Goal: Information Seeking & Learning: Find specific fact

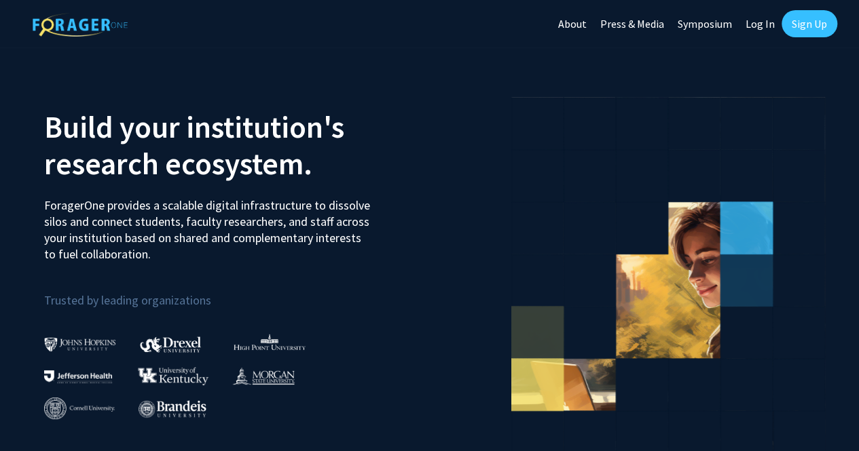
click at [812, 23] on link "Sign Up" at bounding box center [809, 23] width 56 height 27
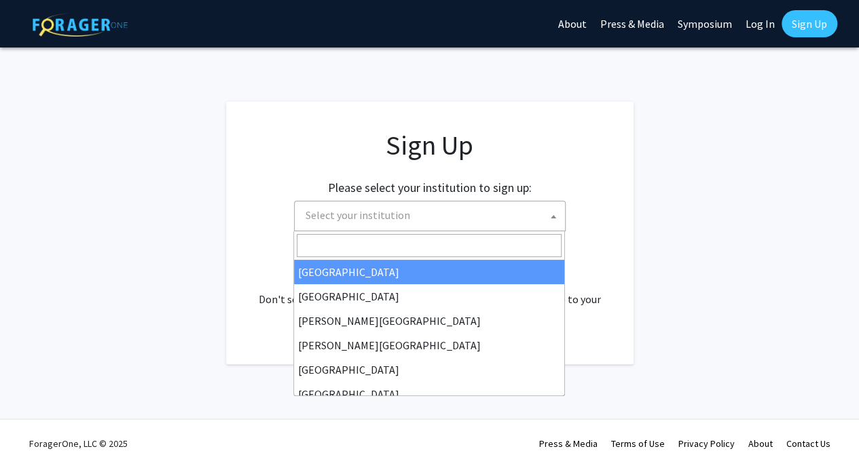
click at [405, 225] on span "Select your institution" at bounding box center [432, 216] width 265 height 28
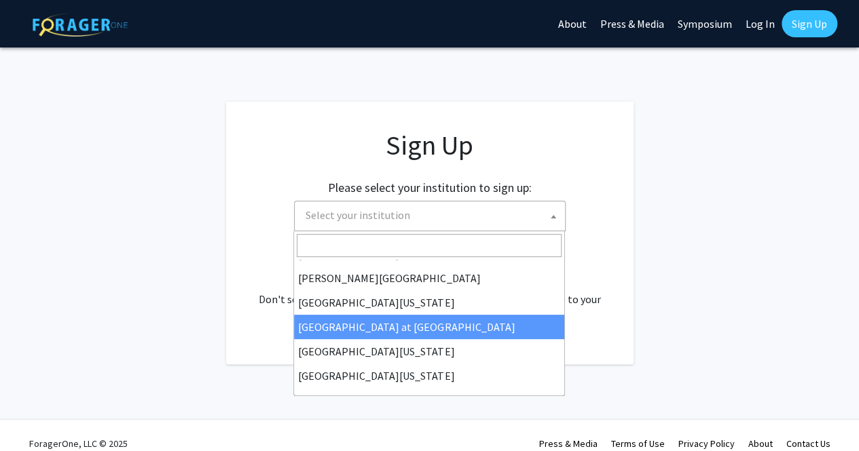
scroll to position [475, 0]
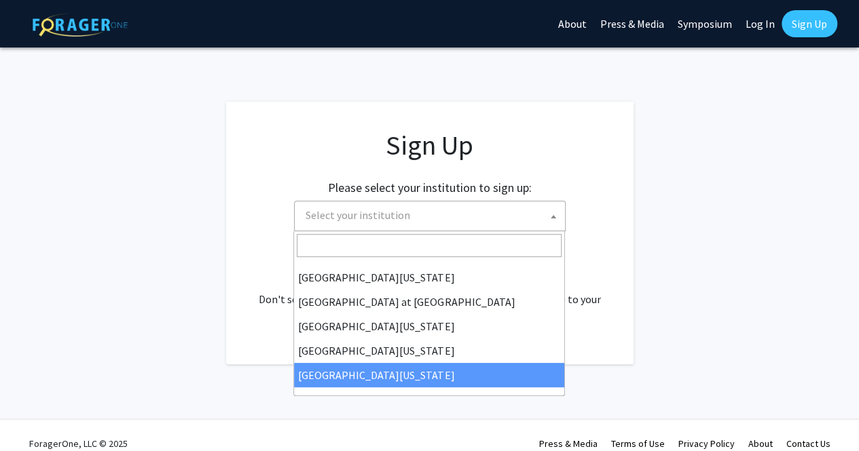
select select "33"
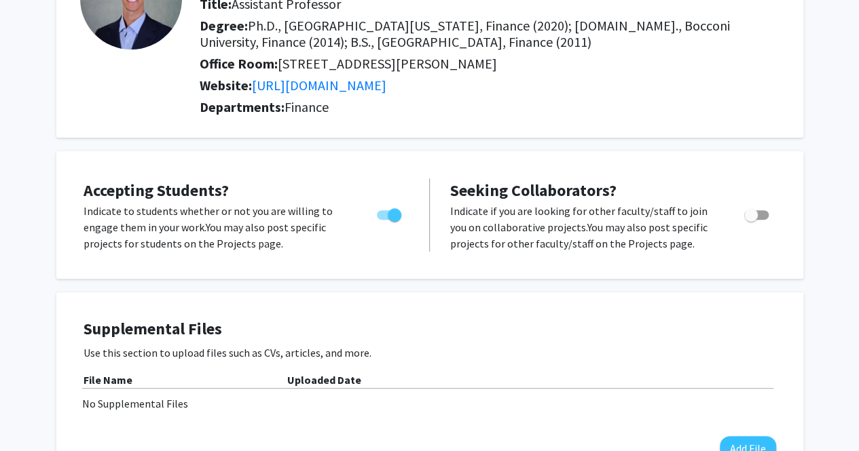
scroll to position [141, 0]
click at [756, 218] on span "Toggle" at bounding box center [751, 216] width 14 height 14
click at [751, 221] on input "Toggle" at bounding box center [750, 221] width 1 height 1
checkbox input "true"
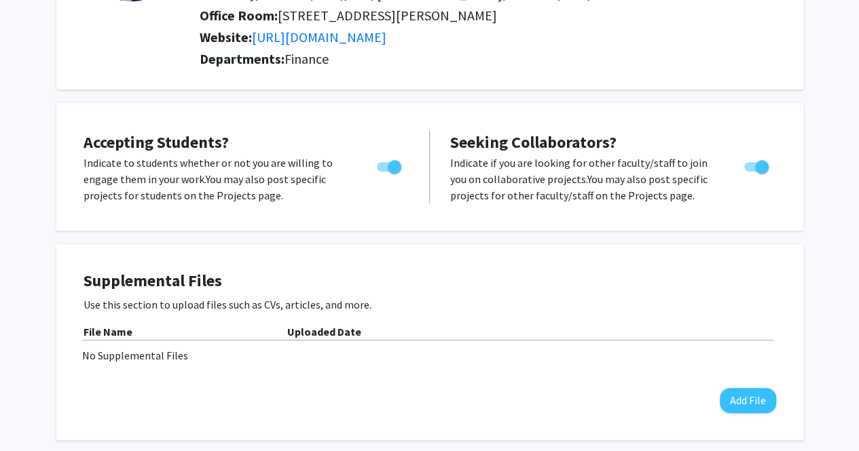
scroll to position [0, 0]
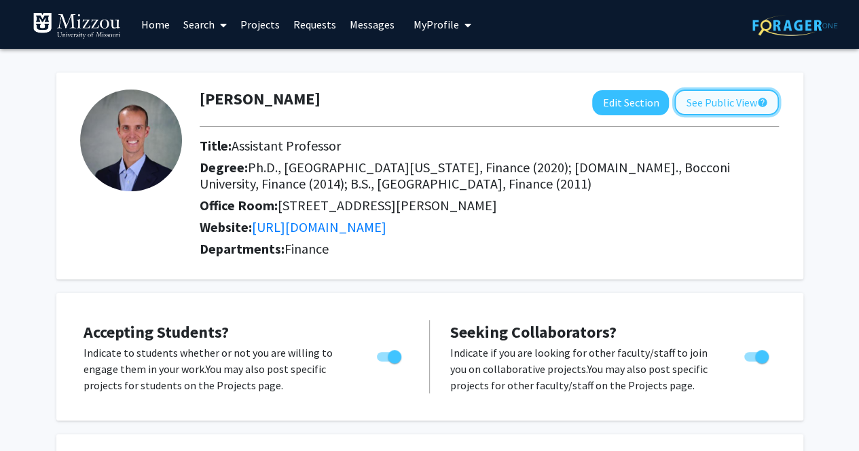
click at [741, 106] on button "See Public View help" at bounding box center [726, 103] width 105 height 26
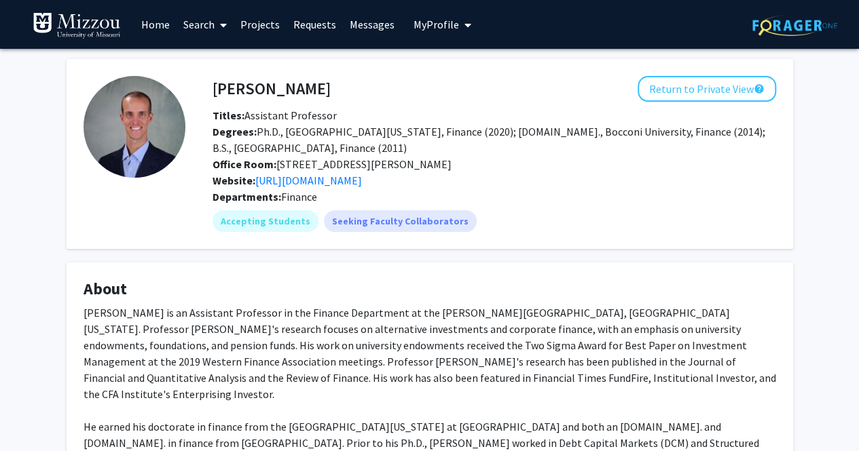
click at [201, 27] on link "Search" at bounding box center [205, 25] width 57 height 48
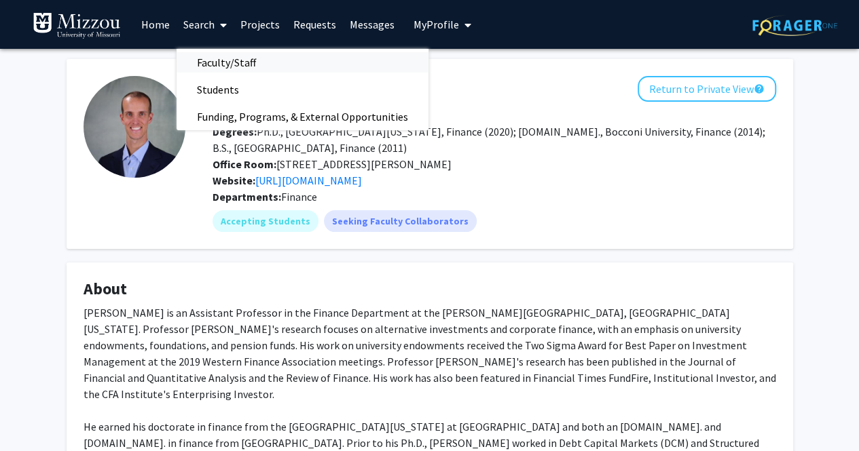
click at [215, 58] on span "Faculty/Staff" at bounding box center [227, 62] width 100 height 27
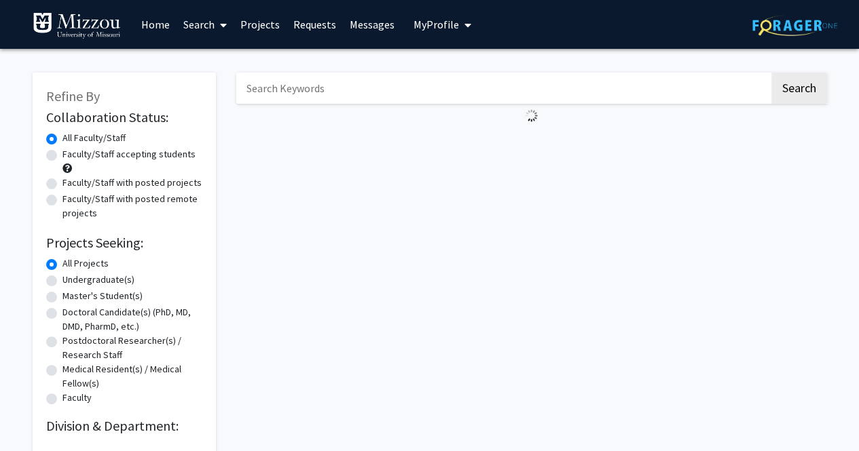
click at [291, 96] on input "Search Keywords" at bounding box center [502, 88] width 533 height 31
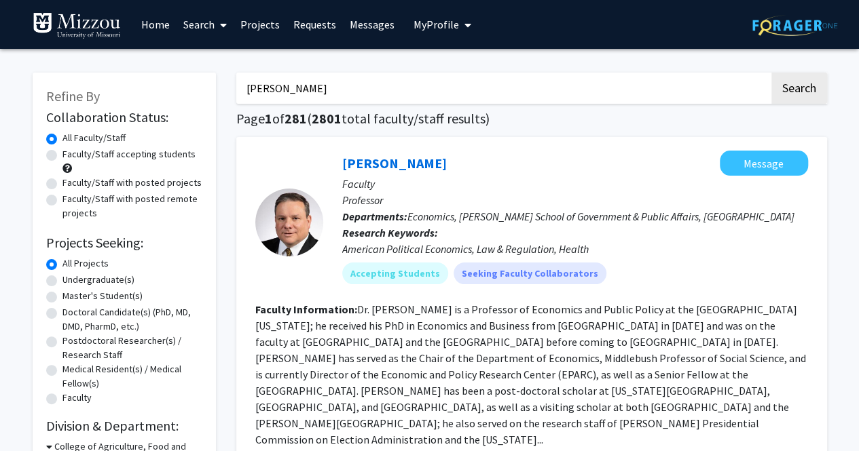
type input "[PERSON_NAME]"
click at [771, 73] on button "Search" at bounding box center [799, 88] width 56 height 31
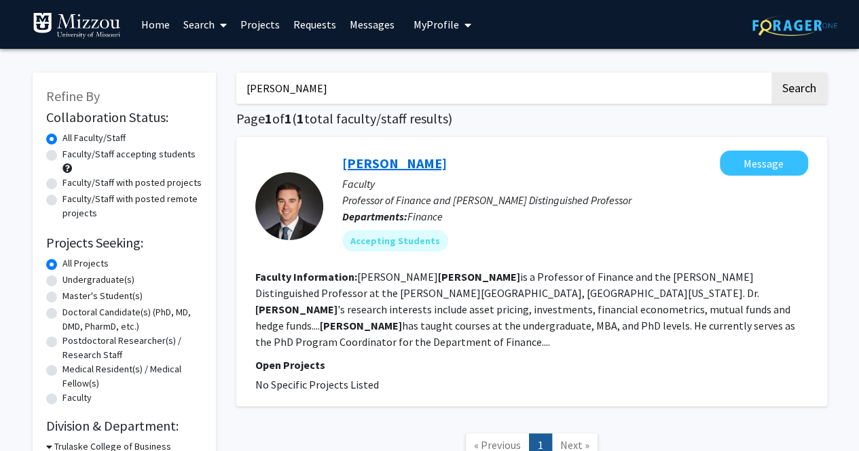
click at [395, 165] on link "[PERSON_NAME]" at bounding box center [394, 163] width 105 height 17
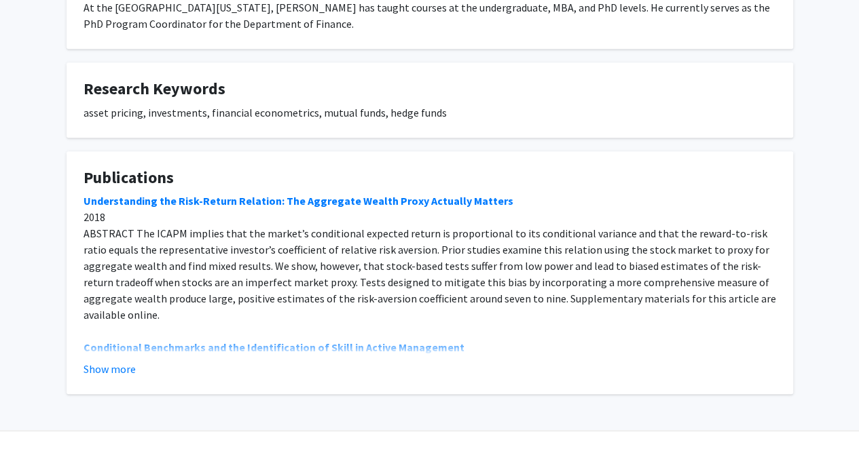
scroll to position [414, 0]
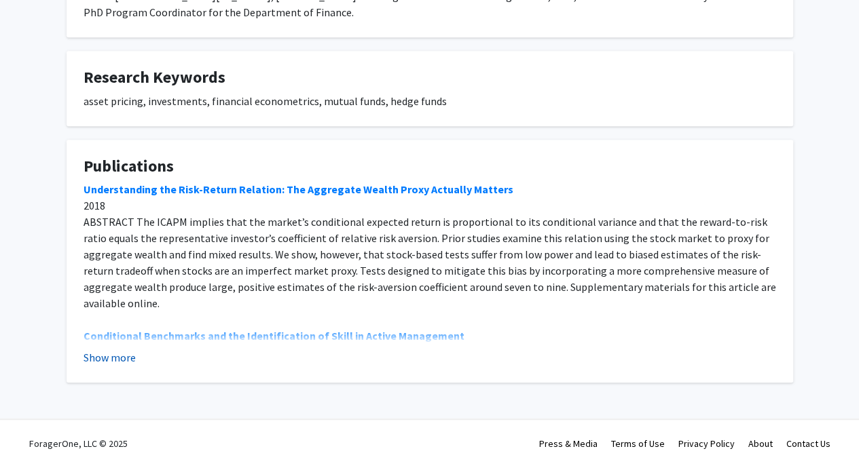
click at [116, 350] on button "Show more" at bounding box center [110, 358] width 52 height 16
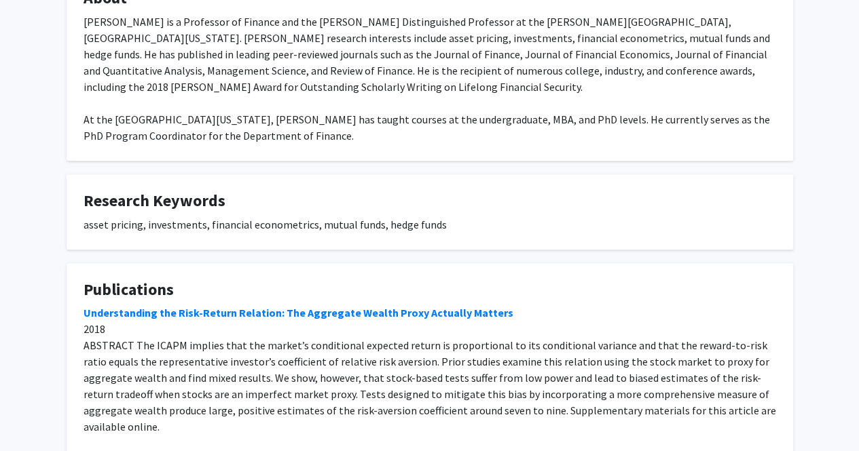
scroll to position [0, 0]
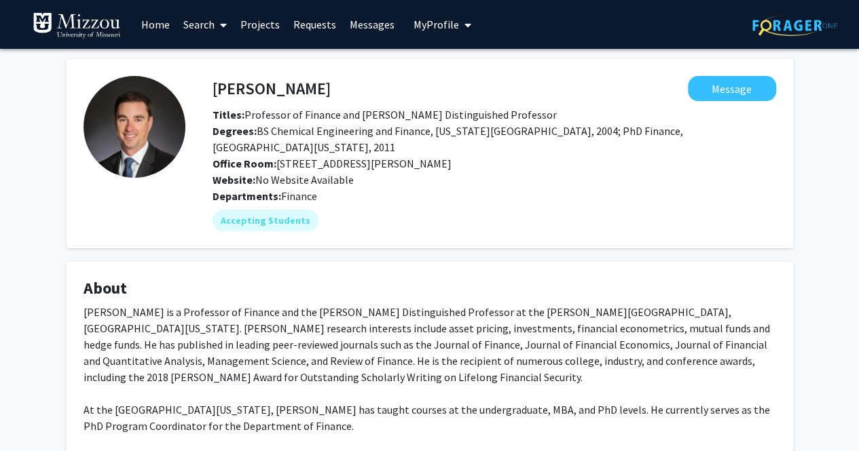
click at [210, 25] on link "Search" at bounding box center [205, 25] width 57 height 48
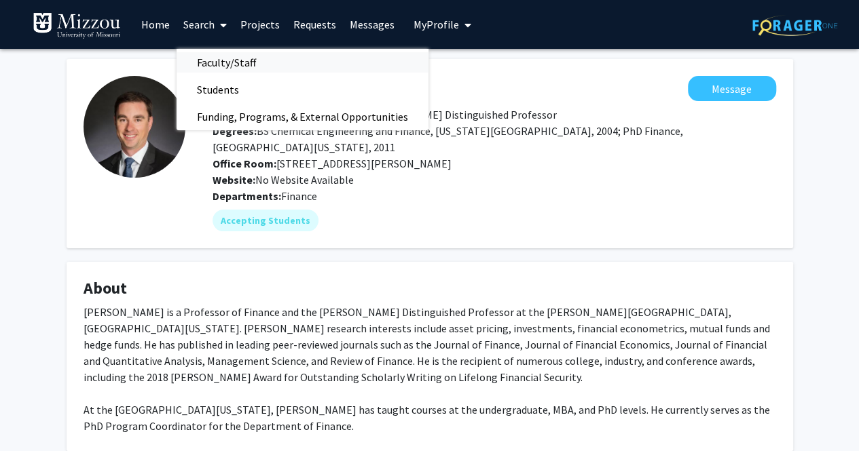
click at [236, 64] on span "Faculty/Staff" at bounding box center [227, 62] width 100 height 27
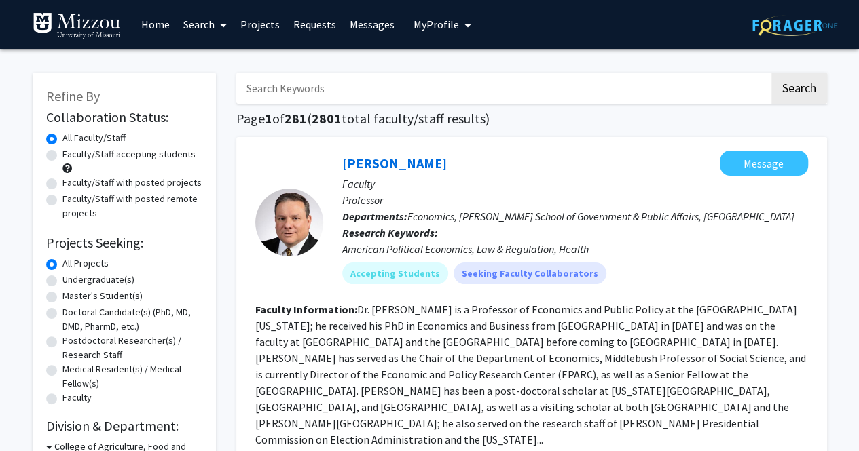
click at [383, 90] on input "Search Keywords" at bounding box center [502, 88] width 533 height 31
type input "[PERSON_NAME]"
click at [771, 73] on button "Search" at bounding box center [799, 88] width 56 height 31
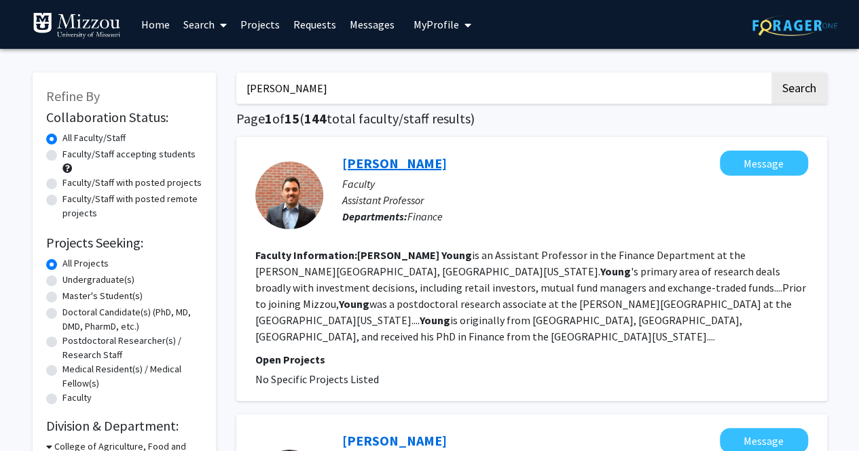
click at [396, 165] on link "[PERSON_NAME]" at bounding box center [394, 163] width 105 height 17
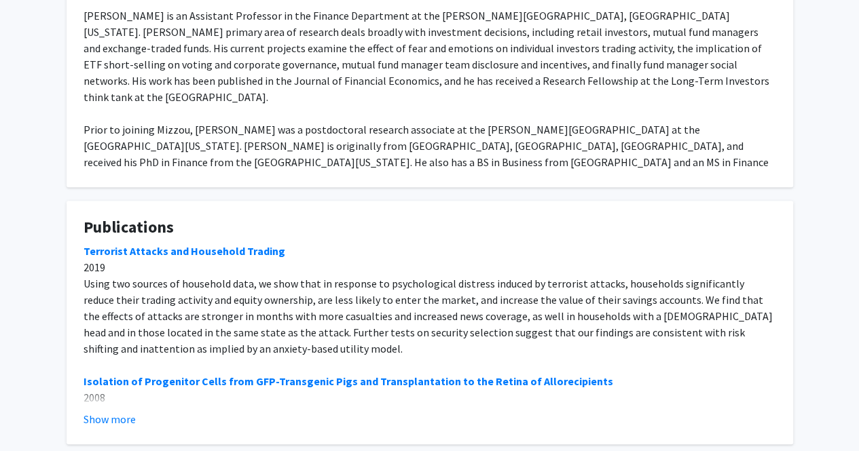
scroll to position [336, 0]
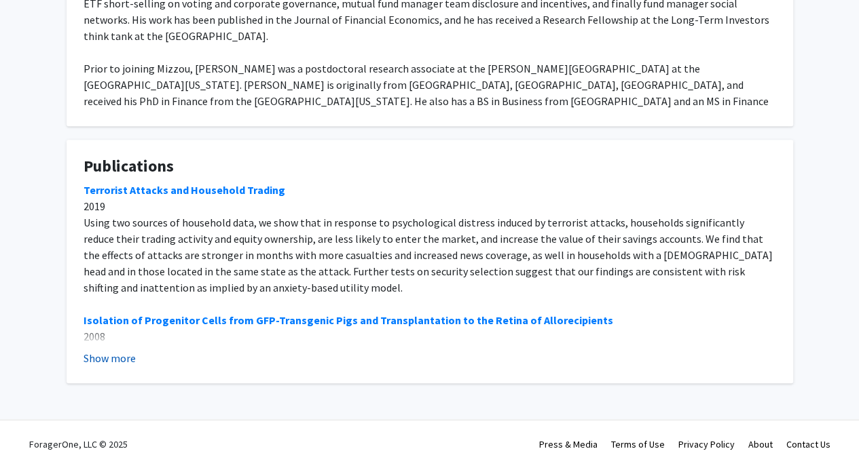
click at [124, 350] on button "Show more" at bounding box center [110, 358] width 52 height 16
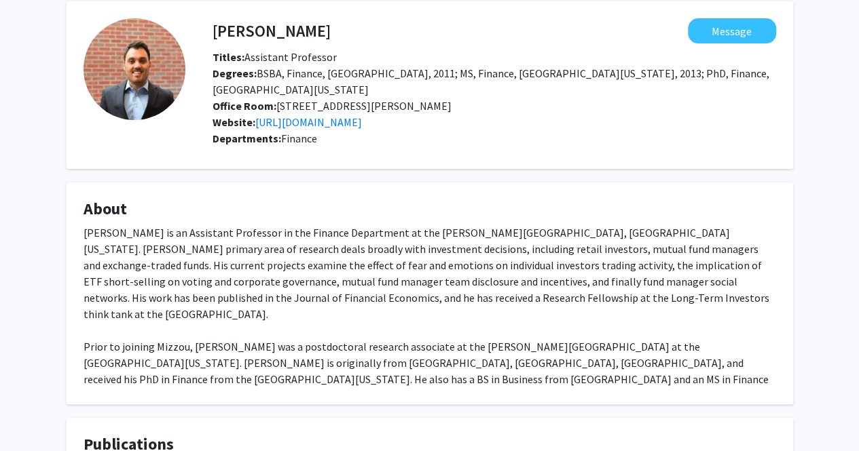
scroll to position [0, 0]
